Goal: Communication & Community: Participate in discussion

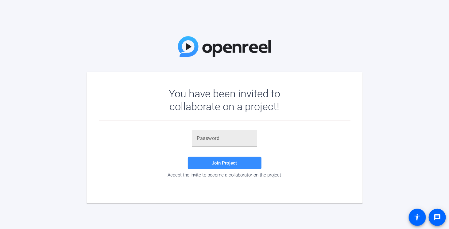
click at [203, 135] on input "text" at bounding box center [224, 138] width 55 height 7
type input "WMnsp["
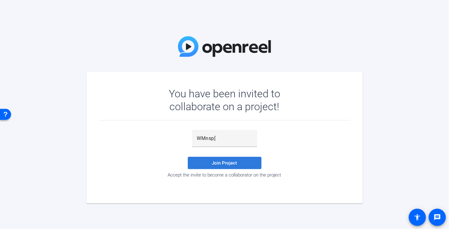
click at [222, 161] on span "Join Project" at bounding box center [224, 163] width 25 height 6
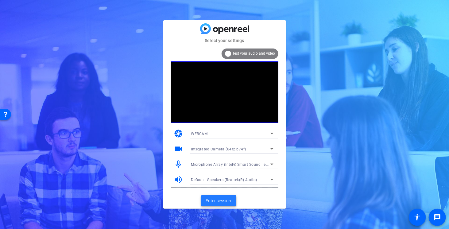
click at [217, 199] on span "Enter session" at bounding box center [218, 201] width 25 height 6
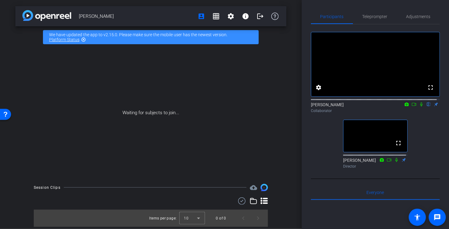
click at [321, 157] on div "fullscreen settings [PERSON_NAME] flip Collaborator fullscreen [PERSON_NAME] Di…" at bounding box center [375, 97] width 129 height 147
click at [320, 143] on div "fullscreen settings [PERSON_NAME] flip Collaborator fullscreen [PERSON_NAME] Di…" at bounding box center [375, 97] width 129 height 147
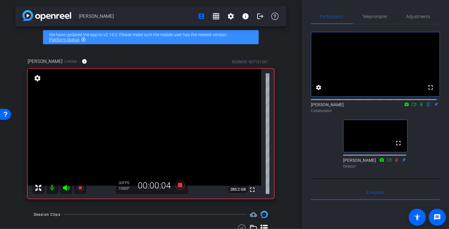
click at [419, 107] on icon at bounding box center [421, 104] width 5 height 4
click at [421, 107] on icon at bounding box center [422, 105] width 2 height 4
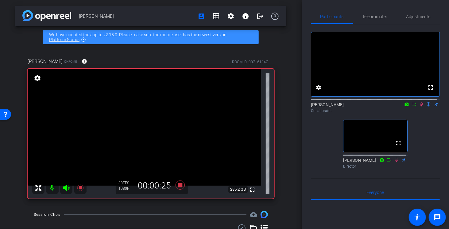
click at [420, 107] on icon at bounding box center [421, 105] width 3 height 4
click at [419, 107] on icon at bounding box center [421, 104] width 5 height 4
click at [420, 107] on icon at bounding box center [421, 104] width 5 height 4
click at [421, 107] on icon at bounding box center [422, 105] width 2 height 4
click at [420, 107] on icon at bounding box center [421, 105] width 3 height 4
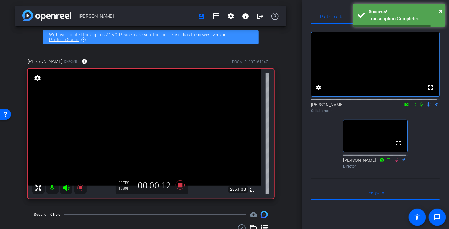
click at [419, 107] on icon at bounding box center [421, 104] width 5 height 4
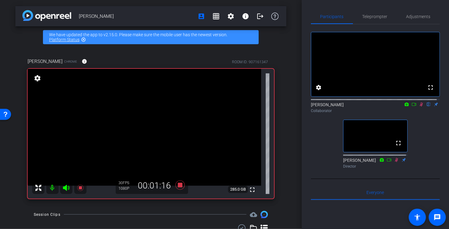
click at [420, 107] on icon at bounding box center [421, 105] width 3 height 4
click at [419, 107] on icon at bounding box center [421, 104] width 5 height 4
click at [420, 107] on mat-icon at bounding box center [421, 105] width 7 height 6
click at [420, 107] on icon at bounding box center [421, 105] width 3 height 4
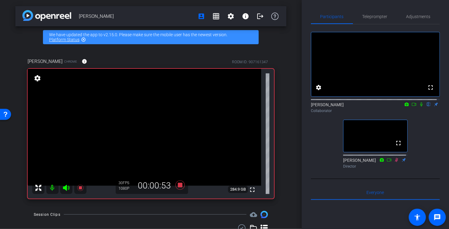
click at [420, 107] on icon at bounding box center [421, 104] width 5 height 4
click at [420, 107] on icon at bounding box center [421, 105] width 3 height 4
click at [420, 107] on icon at bounding box center [421, 104] width 5 height 4
click at [419, 107] on icon at bounding box center [421, 104] width 5 height 4
drag, startPoint x: 419, startPoint y: 110, endPoint x: 419, endPoint y: 114, distance: 4.0
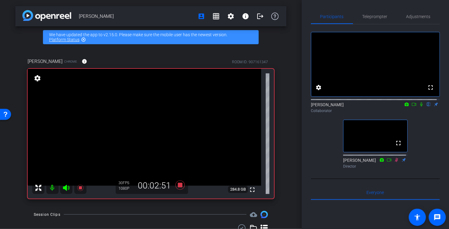
click at [421, 107] on icon at bounding box center [422, 105] width 2 height 4
click at [419, 107] on icon at bounding box center [421, 104] width 5 height 4
click at [421, 107] on icon at bounding box center [422, 105] width 2 height 4
click at [419, 107] on icon at bounding box center [421, 104] width 5 height 4
click at [421, 107] on icon at bounding box center [422, 105] width 2 height 4
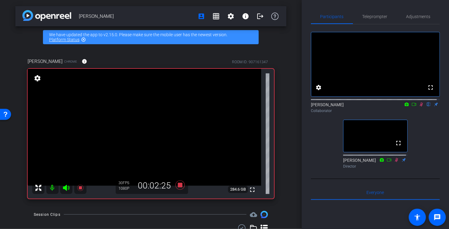
click at [420, 107] on icon at bounding box center [421, 105] width 3 height 4
click at [419, 107] on icon at bounding box center [421, 104] width 5 height 4
click at [420, 107] on icon at bounding box center [421, 105] width 3 height 4
click at [421, 107] on icon at bounding box center [422, 105] width 2 height 4
click at [420, 107] on icon at bounding box center [421, 104] width 5 height 4
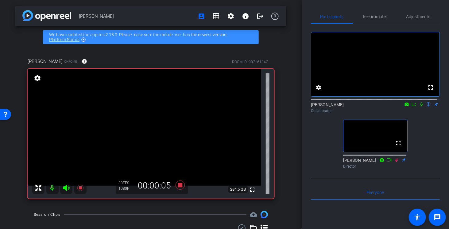
click at [419, 107] on icon at bounding box center [421, 104] width 5 height 4
click at [418, 113] on div "[PERSON_NAME] flip Collaborator" at bounding box center [375, 108] width 129 height 12
click at [419, 107] on icon at bounding box center [421, 104] width 5 height 4
click at [421, 107] on icon at bounding box center [422, 105] width 2 height 4
click at [419, 107] on icon at bounding box center [421, 104] width 5 height 4
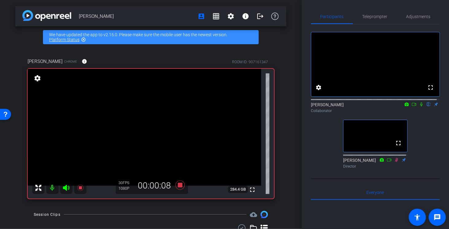
click at [421, 107] on icon at bounding box center [422, 105] width 2 height 4
click at [420, 107] on icon at bounding box center [421, 105] width 3 height 4
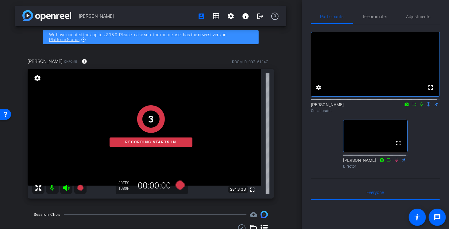
click at [421, 107] on icon at bounding box center [421, 104] width 5 height 4
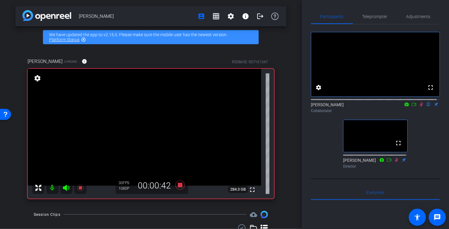
click at [420, 107] on icon at bounding box center [421, 105] width 3 height 4
click at [421, 107] on icon at bounding box center [422, 105] width 2 height 4
click at [420, 107] on icon at bounding box center [421, 104] width 5 height 4
click at [419, 107] on icon at bounding box center [421, 104] width 5 height 4
click at [419, 107] on mat-icon at bounding box center [421, 105] width 7 height 6
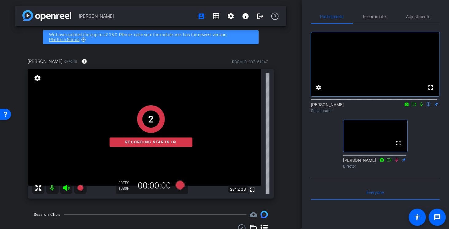
click at [421, 107] on icon at bounding box center [422, 105] width 2 height 4
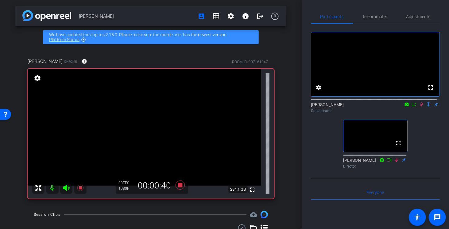
click at [421, 107] on icon at bounding box center [421, 104] width 5 height 4
click at [421, 107] on icon at bounding box center [422, 105] width 2 height 4
click at [420, 107] on icon at bounding box center [421, 105] width 3 height 4
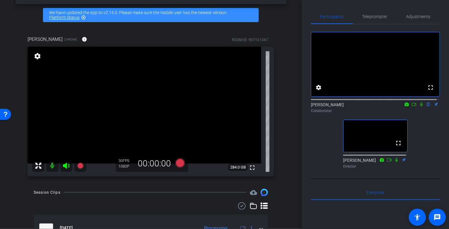
scroll to position [31, 0]
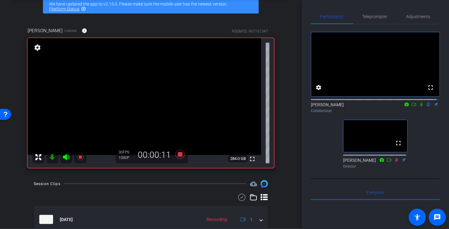
click at [419, 107] on icon at bounding box center [421, 104] width 5 height 4
click at [421, 107] on icon at bounding box center [422, 105] width 2 height 4
click at [420, 107] on icon at bounding box center [421, 104] width 5 height 4
click at [421, 107] on icon at bounding box center [422, 105] width 2 height 4
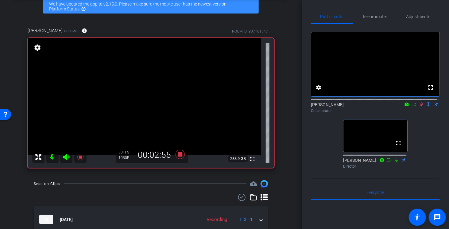
click at [419, 107] on icon at bounding box center [421, 104] width 5 height 4
click at [421, 107] on icon at bounding box center [422, 105] width 2 height 4
click at [419, 107] on icon at bounding box center [421, 104] width 5 height 4
click at [420, 107] on icon at bounding box center [421, 105] width 3 height 4
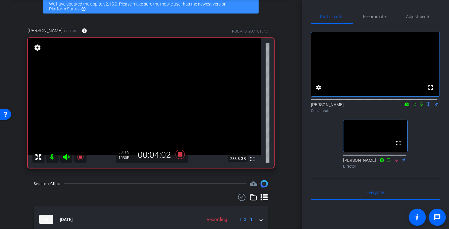
click at [421, 107] on icon at bounding box center [422, 105] width 2 height 4
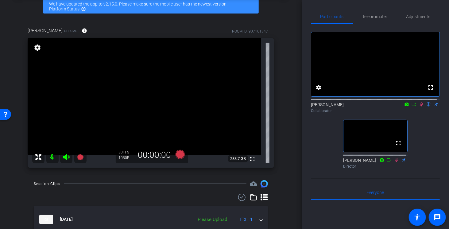
click at [420, 107] on icon at bounding box center [421, 105] width 3 height 4
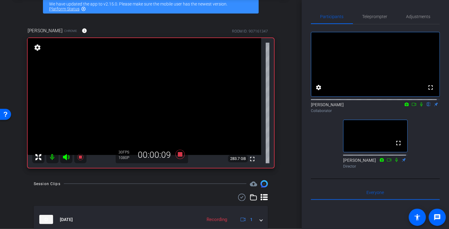
click at [421, 107] on icon at bounding box center [422, 105] width 2 height 4
click at [419, 107] on icon at bounding box center [421, 104] width 5 height 4
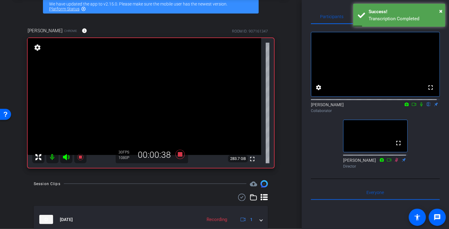
click at [419, 107] on icon at bounding box center [421, 104] width 5 height 4
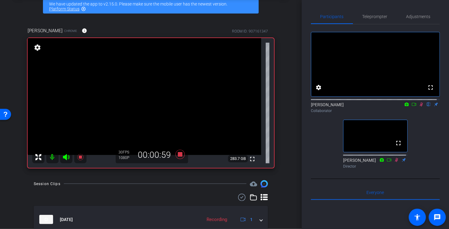
click at [419, 107] on icon at bounding box center [421, 104] width 5 height 4
click at [421, 107] on icon at bounding box center [422, 105] width 2 height 4
click at [420, 107] on icon at bounding box center [421, 105] width 3 height 4
click at [421, 107] on icon at bounding box center [422, 105] width 2 height 4
click at [420, 107] on icon at bounding box center [421, 104] width 5 height 4
